Goal: Task Accomplishment & Management: Manage account settings

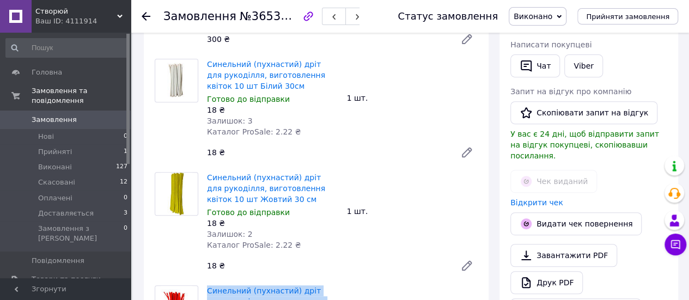
scroll to position [187, 0]
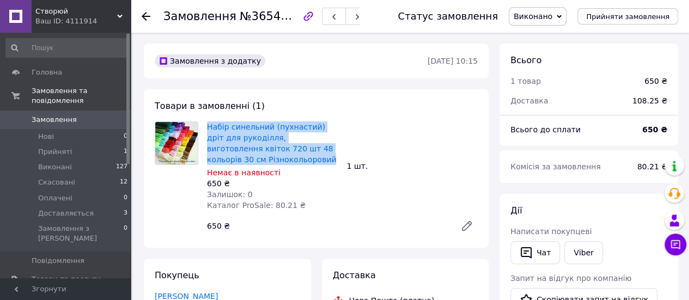
drag, startPoint x: 271, startPoint y: 163, endPoint x: 206, endPoint y: 128, distance: 74.1
click at [206, 128] on div "Набір синельний (пухнастий) дріт для рукоділля, виготовлення квіток 720 шт 48 к…" at bounding box center [273, 166] width 140 height 94
copy link "Набір синельний (пухнастий) дріт для рукоділля, виготовлення квіток 720 шт 48 к…"
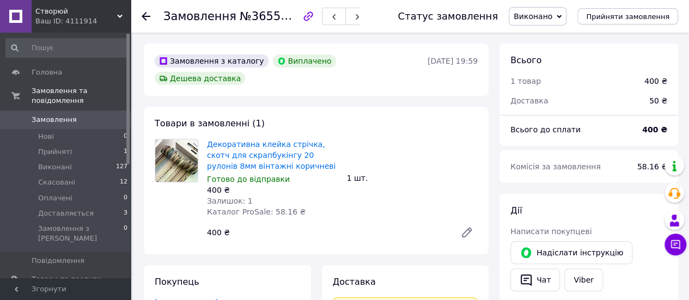
scroll to position [23, 0]
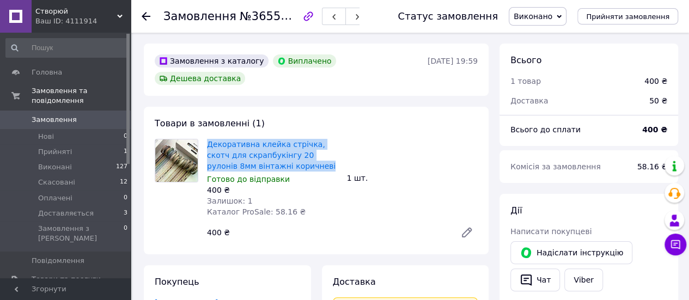
drag, startPoint x: 280, startPoint y: 149, endPoint x: 206, endPoint y: 128, distance: 77.4
click at [206, 137] on div "Декоративна клейка стрічка, скотч для скрапбукінгу 20 рулонів 8мм вінтажні кори…" at bounding box center [273, 178] width 140 height 83
copy link "Декоративна клейка стрічка, скотч для скрапбукінгу 20 рулонів 8мм вінтажні кори…"
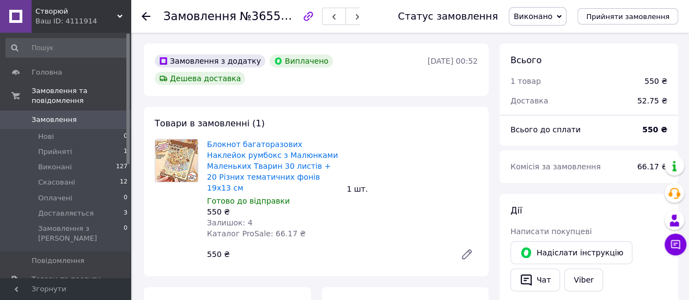
scroll to position [49, 0]
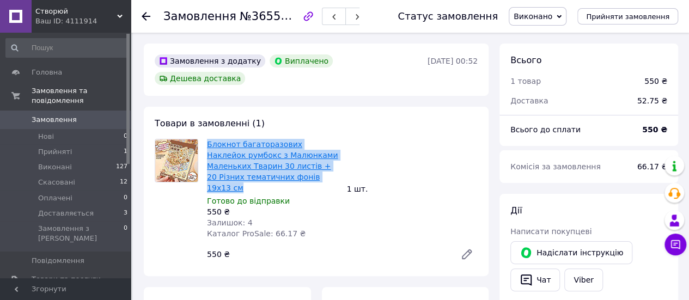
drag, startPoint x: 306, startPoint y: 161, endPoint x: 208, endPoint y: 125, distance: 104.4
click at [208, 139] on span "Блокнот багаторазових Наклейок румбокс з Малюнками Маленьких Тварин 30 листів +…" at bounding box center [272, 166] width 131 height 54
copy link "Блокнот багаторазових Наклейок румбокс з Малюнками Маленьких Тварин 30 листів +…"
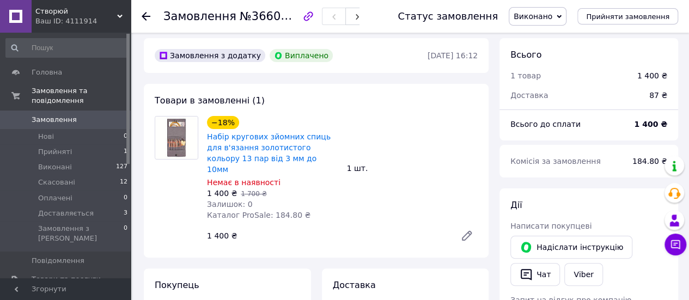
scroll to position [34, 0]
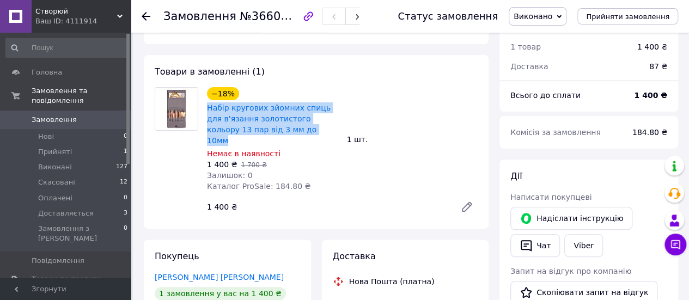
drag, startPoint x: 281, startPoint y: 133, endPoint x: 206, endPoint y: 108, distance: 78.7
click at [206, 108] on div "Набір кругових зйомних спиць для в'язання золотистого кольору 13 пар від 3 мм д…" at bounding box center [272, 124] width 133 height 46
copy link "Набір кругових зйомних спиць для в'язання золотистого кольору 13 пар від 3 мм д…"
